Goal: Information Seeking & Learning: Understand process/instructions

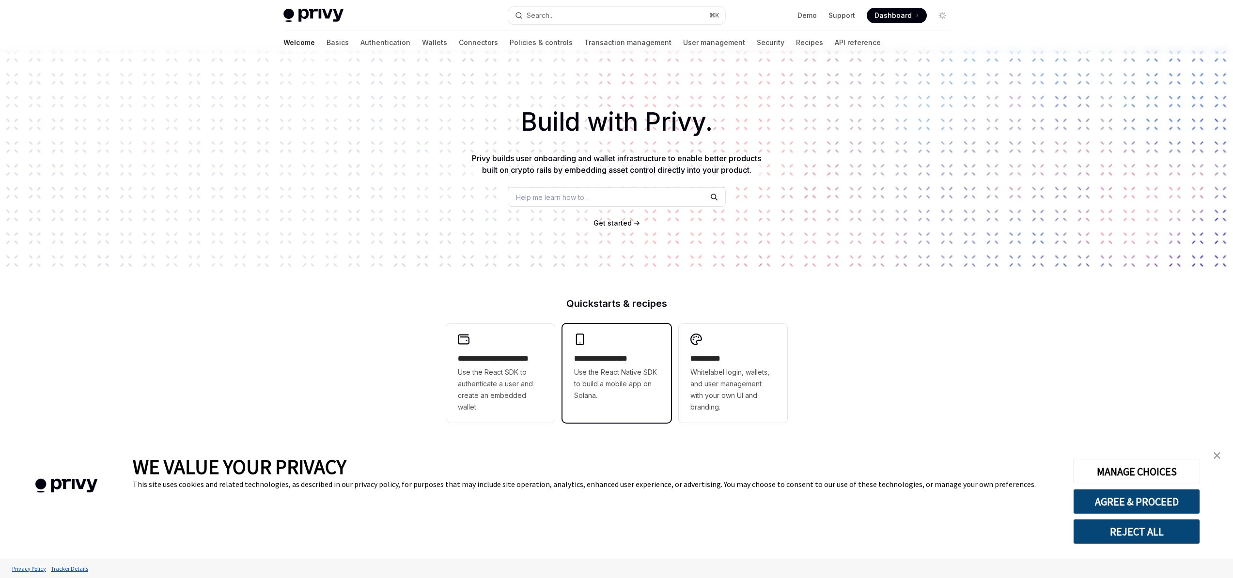
scroll to position [192, 0]
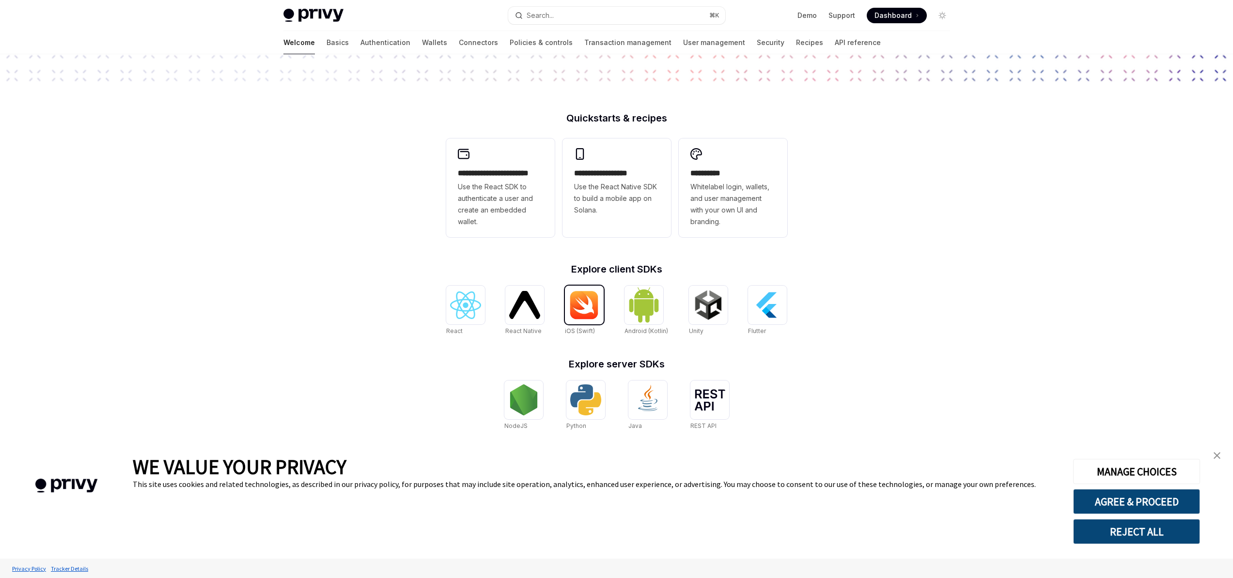
click at [588, 310] on img at bounding box center [584, 305] width 31 height 29
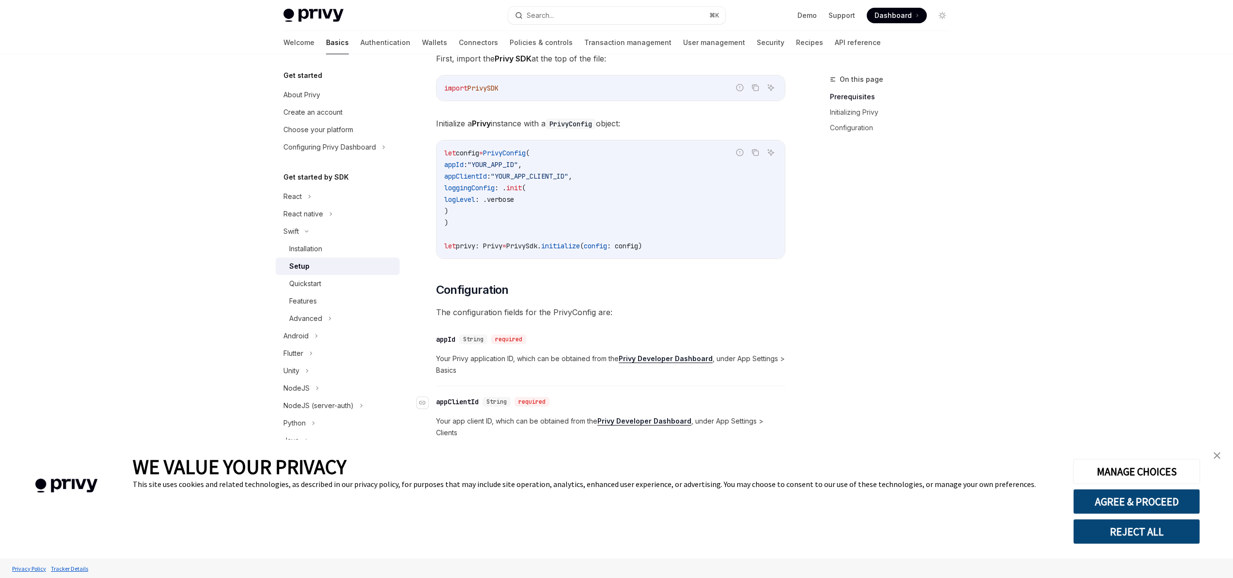
scroll to position [282, 0]
